Goal: Task Accomplishment & Management: Complete application form

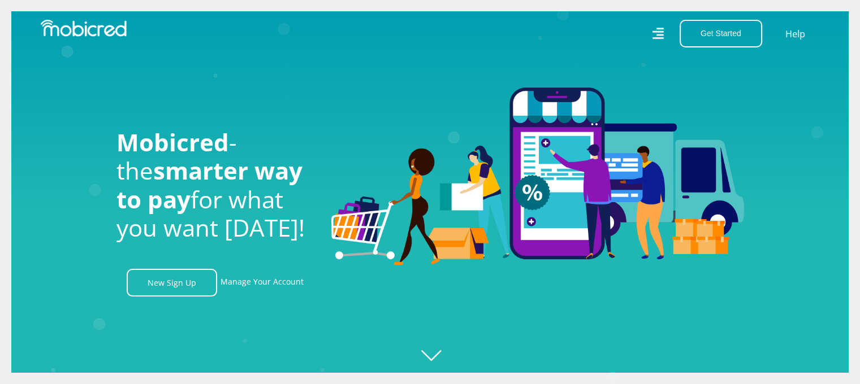
click at [662, 33] on icon at bounding box center [657, 33] width 11 height 16
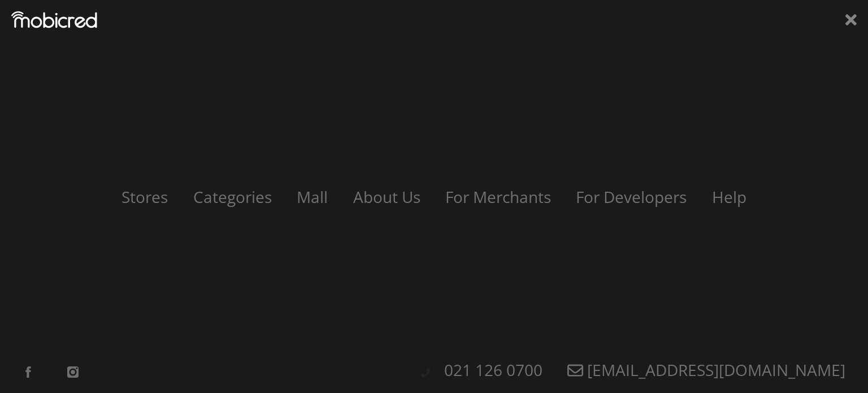
scroll to position [0, 645]
click at [225, 195] on link "Categories" at bounding box center [232, 196] width 107 height 21
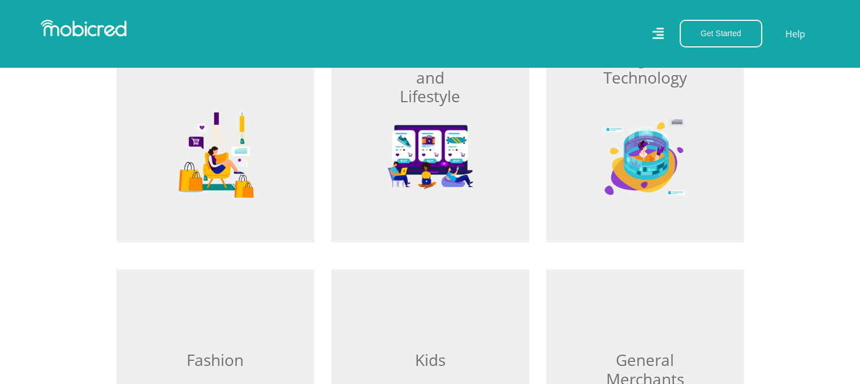
scroll to position [330, 0]
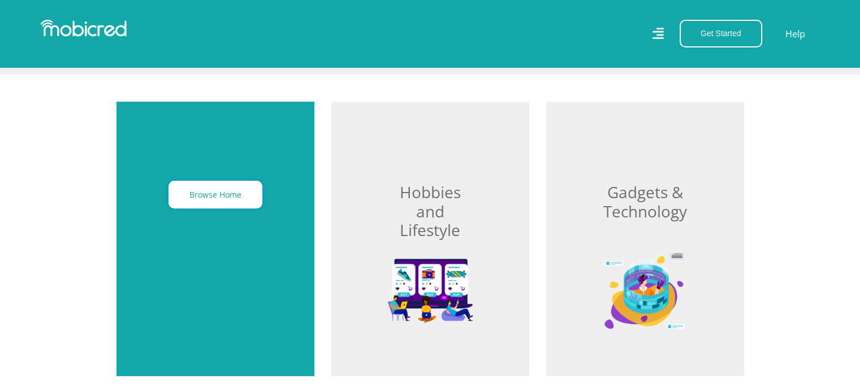
click at [198, 192] on button "Browse Home" at bounding box center [215, 195] width 94 height 28
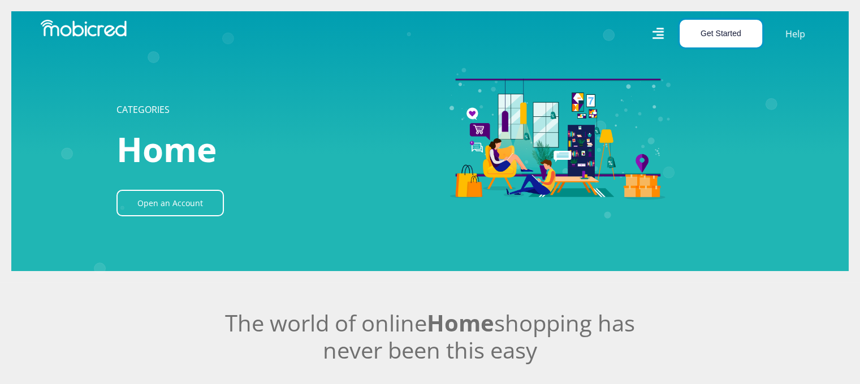
click at [717, 39] on button "Get Started" at bounding box center [721, 34] width 83 height 28
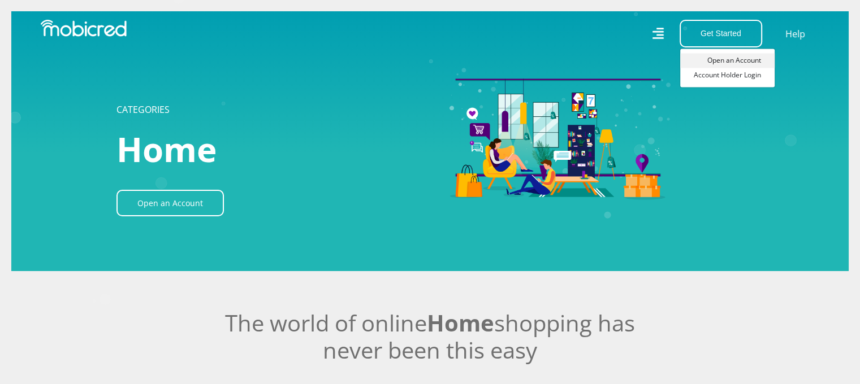
click at [721, 61] on link "Open an Account" at bounding box center [727, 60] width 94 height 15
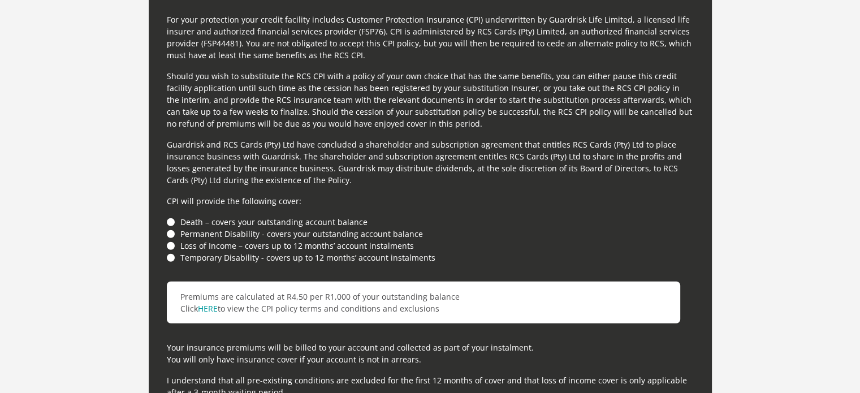
scroll to position [2983, 0]
